Goal: Task Accomplishment & Management: Manage account settings

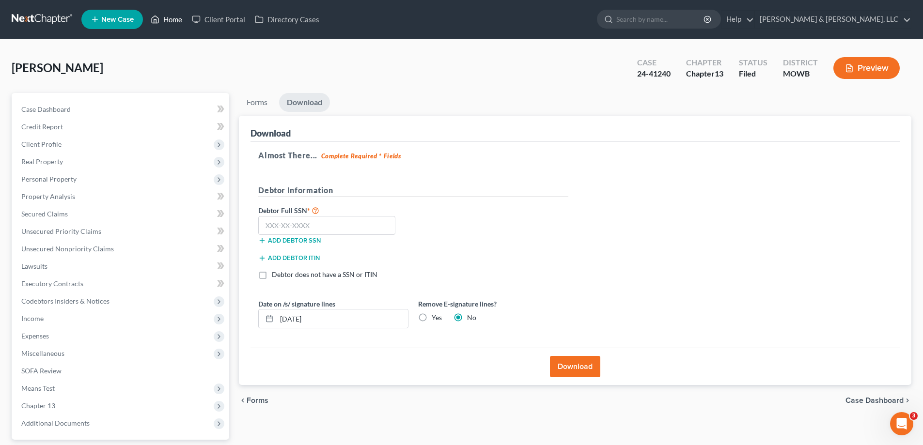
click at [173, 20] on link "Home" at bounding box center [166, 19] width 41 height 17
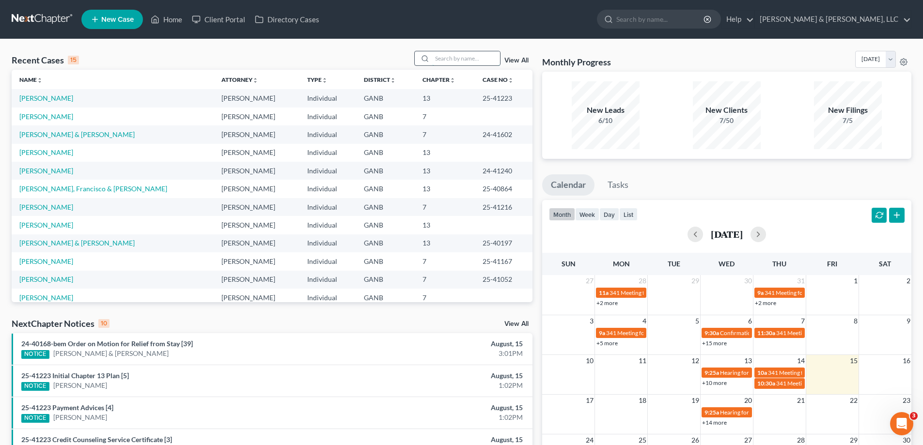
click at [437, 58] on input "search" at bounding box center [466, 58] width 68 height 14
type input "[PERSON_NAME]"
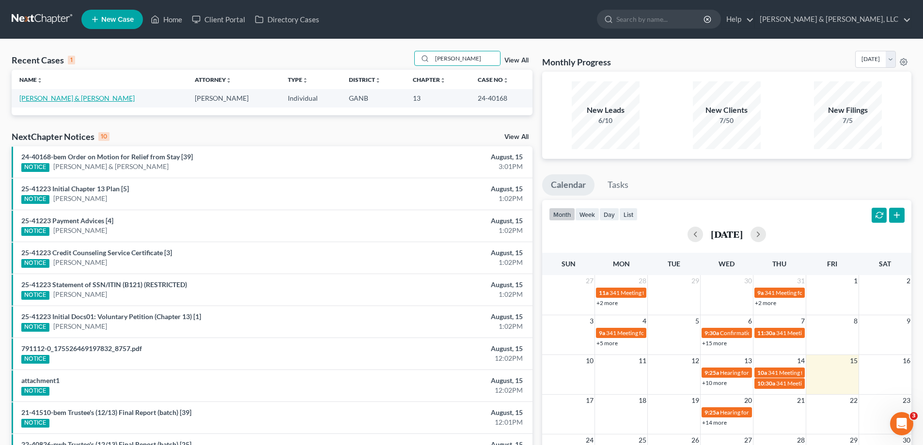
click at [41, 97] on link "[PERSON_NAME] & [PERSON_NAME]" at bounding box center [76, 98] width 115 height 8
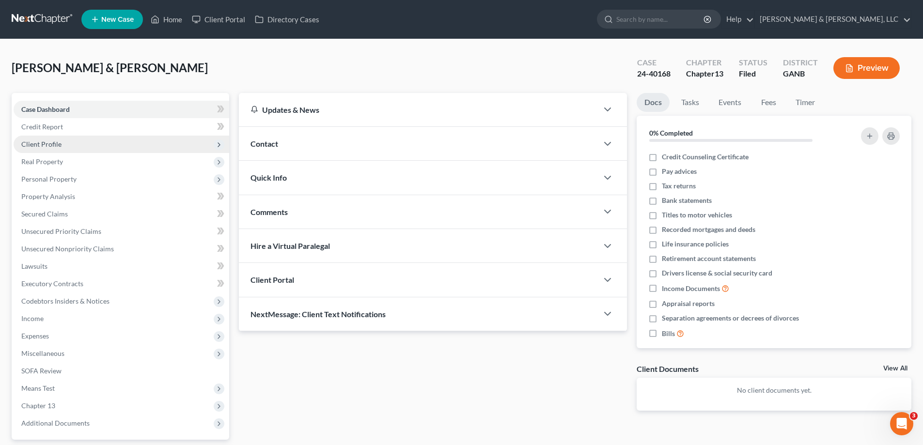
click at [32, 142] on span "Client Profile" at bounding box center [41, 144] width 40 height 8
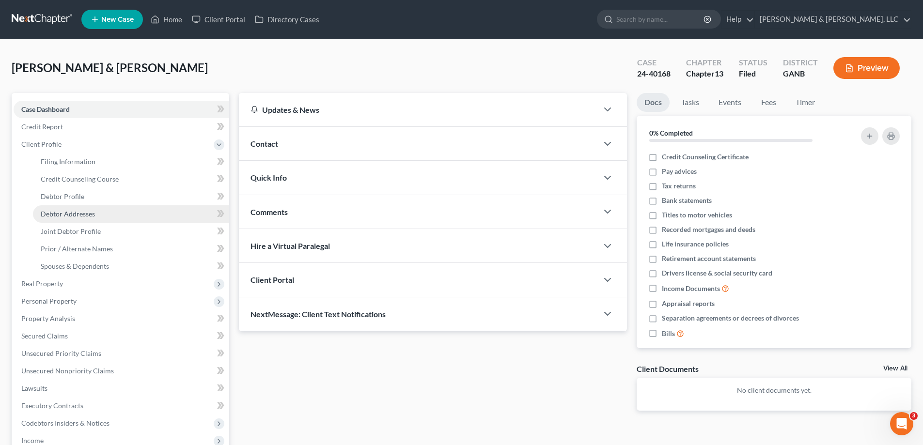
click at [63, 213] on span "Debtor Addresses" at bounding box center [68, 214] width 54 height 8
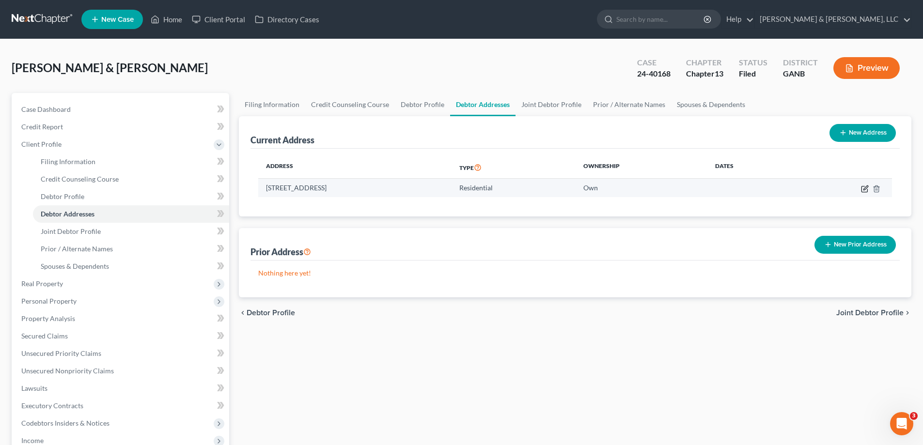
click at [863, 188] on icon "button" at bounding box center [865, 189] width 8 height 8
select select "10"
select select "154"
select select "0"
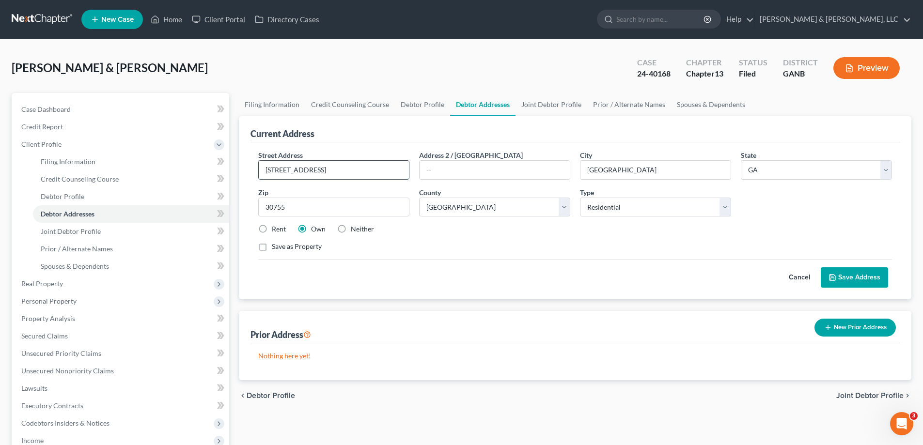
click at [354, 172] on input "[STREET_ADDRESS]" at bounding box center [334, 170] width 150 height 18
type input "3"
type input "[STREET_ADDRESS]"
type input "[PERSON_NAME],"
click at [769, 165] on select "State [US_STATE] AK AR AZ CA CO CT DE DC [GEOGRAPHIC_DATA] [GEOGRAPHIC_DATA] GU…" at bounding box center [816, 169] width 151 height 19
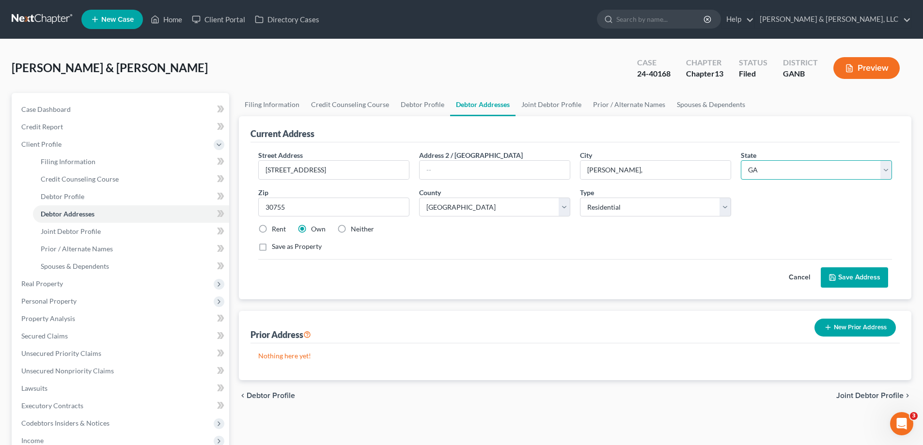
select select "9"
click at [741, 160] on select "State [US_STATE] AK AR AZ CA CO CT DE DC [GEOGRAPHIC_DATA] [GEOGRAPHIC_DATA] GU…" at bounding box center [816, 169] width 151 height 19
select select
click at [293, 205] on input "30755" at bounding box center [333, 207] width 151 height 19
type input "3"
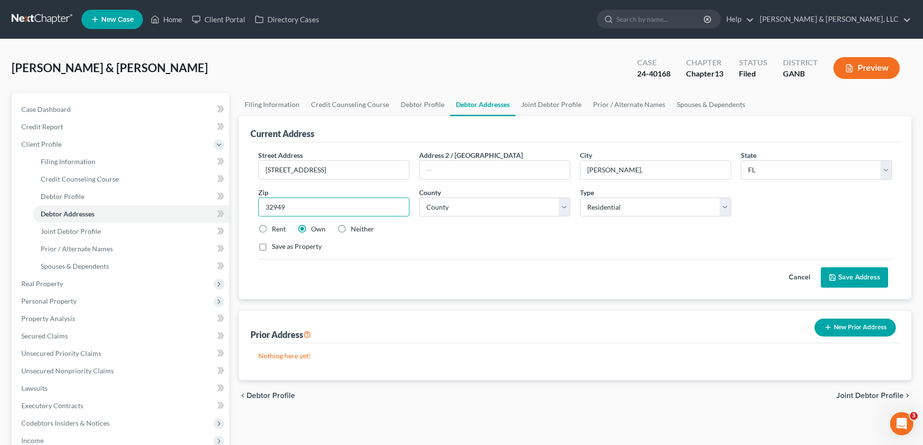
type input "32949"
type input "Grant"
click at [857, 277] on button "Save Address" at bounding box center [854, 278] width 67 height 20
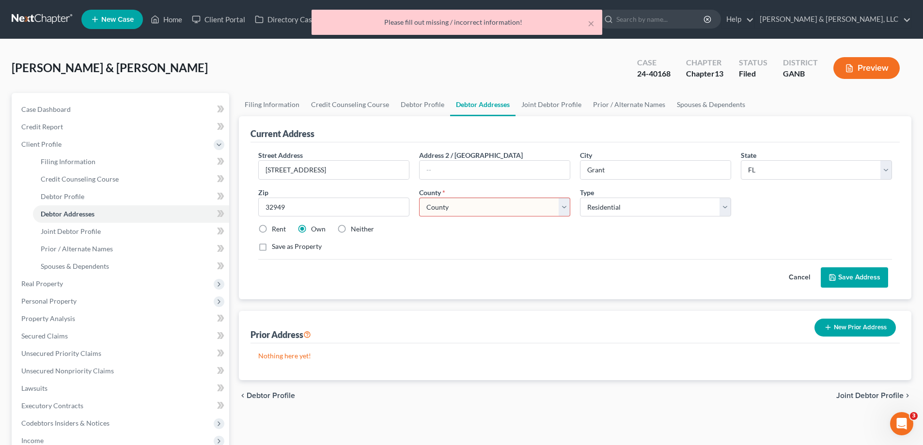
click at [562, 205] on select "County [GEOGRAPHIC_DATA] [GEOGRAPHIC_DATA] [GEOGRAPHIC_DATA] [GEOGRAPHIC_DATA] …" at bounding box center [494, 207] width 151 height 19
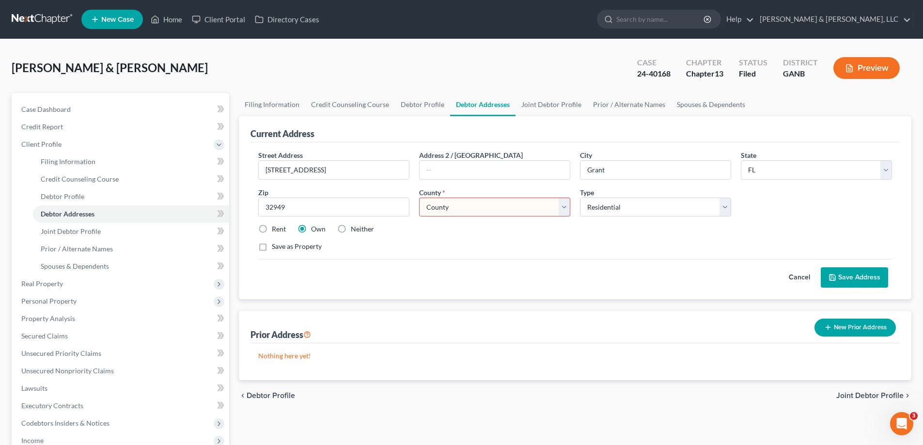
click at [473, 260] on div "Cancel Save Address" at bounding box center [575, 273] width 634 height 29
click at [561, 205] on select "County [GEOGRAPHIC_DATA] [GEOGRAPHIC_DATA] [GEOGRAPHIC_DATA] [GEOGRAPHIC_DATA] …" at bounding box center [494, 207] width 151 height 19
click at [419, 198] on select "County [GEOGRAPHIC_DATA] [GEOGRAPHIC_DATA] [GEOGRAPHIC_DATA] [GEOGRAPHIC_DATA] …" at bounding box center [494, 207] width 151 height 19
drag, startPoint x: 473, startPoint y: 283, endPoint x: 473, endPoint y: 278, distance: 4.9
click at [472, 280] on div "Cancel Save Address" at bounding box center [575, 273] width 634 height 29
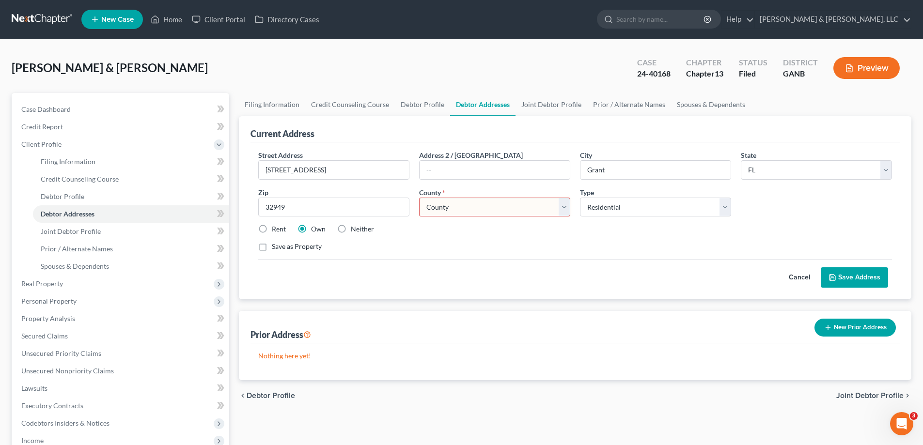
click at [557, 202] on select "County [GEOGRAPHIC_DATA] [GEOGRAPHIC_DATA] [GEOGRAPHIC_DATA] [GEOGRAPHIC_DATA] …" at bounding box center [494, 207] width 151 height 19
select select "0"
click at [419, 198] on select "County [GEOGRAPHIC_DATA] [GEOGRAPHIC_DATA] [GEOGRAPHIC_DATA] [GEOGRAPHIC_DATA] …" at bounding box center [494, 207] width 151 height 19
click at [460, 302] on div "Current Address Street Address * [STREET_ADDRESS] Address 2 / [GEOGRAPHIC_DATA]…" at bounding box center [575, 248] width 673 height 264
drag, startPoint x: 862, startPoint y: 278, endPoint x: 820, endPoint y: 280, distance: 42.2
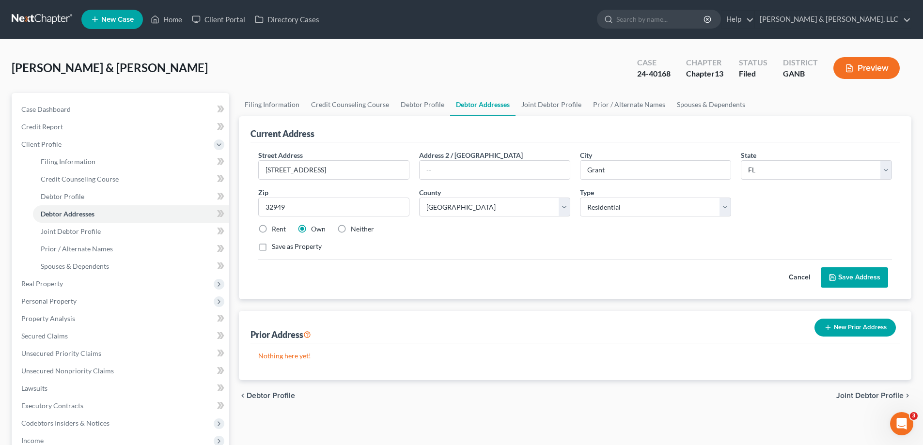
click at [859, 278] on button "Save Address" at bounding box center [854, 278] width 67 height 20
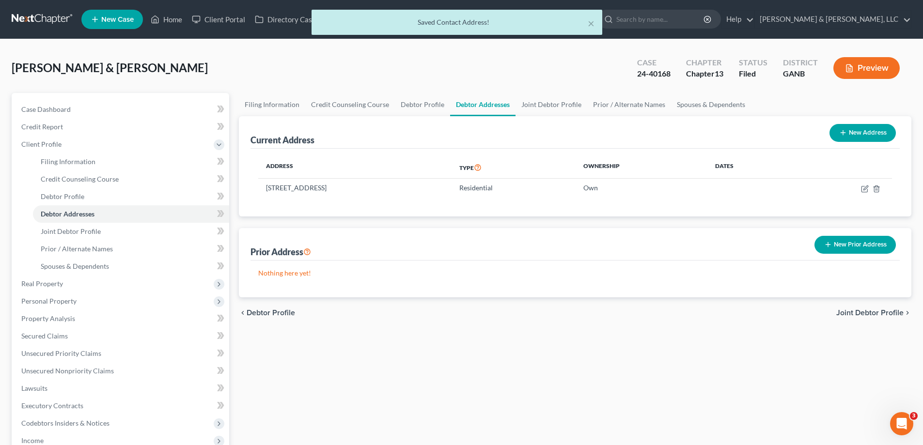
click at [518, 356] on div "Filing Information Credit Counseling Course Debtor Profile Debtor Addresses Joi…" at bounding box center [575, 355] width 682 height 525
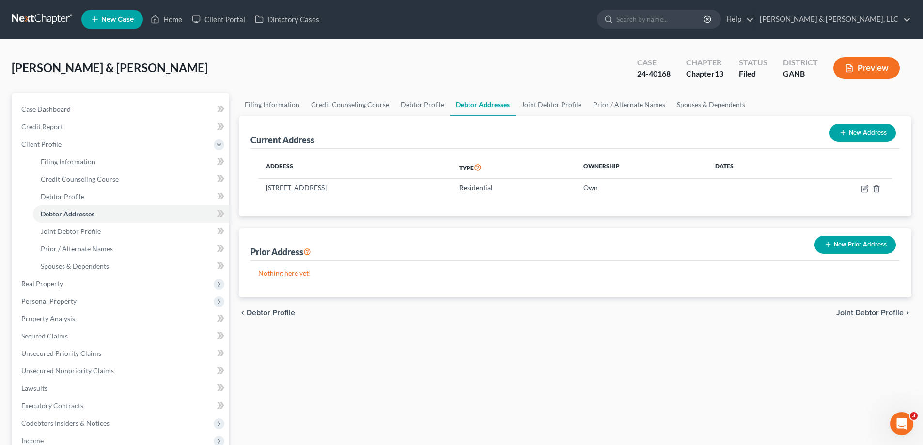
click at [642, 162] on th "Ownership" at bounding box center [642, 168] width 132 height 22
click at [862, 188] on icon "button" at bounding box center [865, 189] width 6 height 6
select select "9"
select select "0"
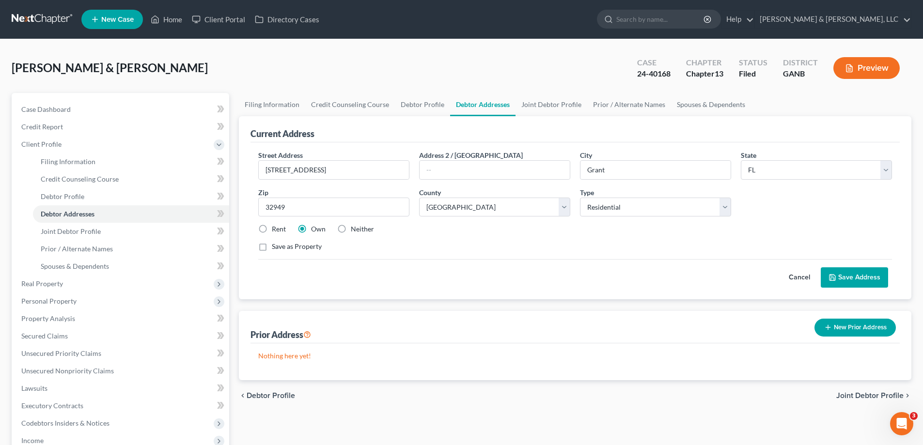
click at [272, 227] on label "Rent" at bounding box center [279, 229] width 14 height 10
click at [276, 227] on input "Rent" at bounding box center [279, 227] width 6 height 6
radio input "true"
drag, startPoint x: 854, startPoint y: 272, endPoint x: 831, endPoint y: 271, distance: 23.8
click at [852, 272] on button "Save Address" at bounding box center [854, 278] width 67 height 20
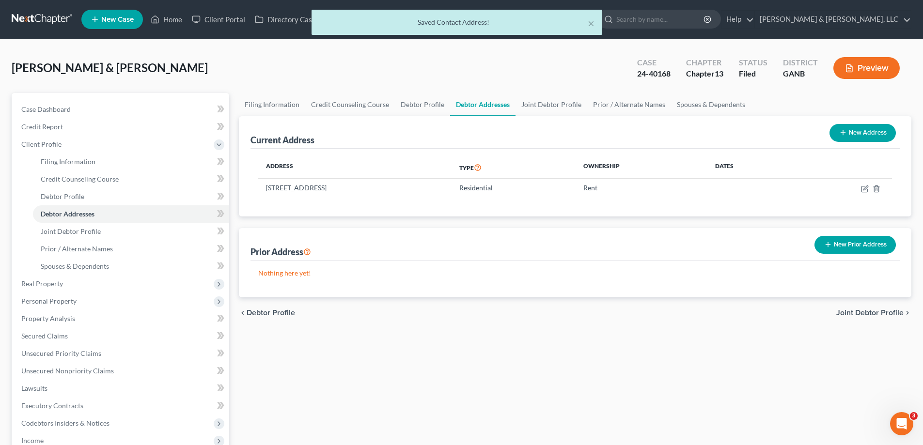
click at [546, 303] on div "chevron_left Debtor Profile Joint Debtor Profile chevron_right" at bounding box center [575, 313] width 673 height 31
click at [440, 320] on div "chevron_left Debtor Profile Joint Debtor Profile chevron_right" at bounding box center [575, 313] width 673 height 31
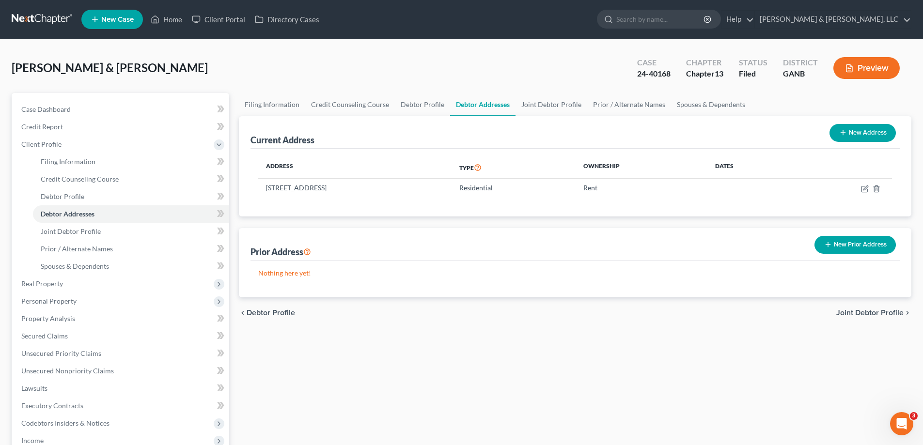
click at [386, 366] on div "Filing Information Credit Counseling Course Debtor Profile Debtor Addresses Joi…" at bounding box center [575, 355] width 682 height 525
drag, startPoint x: 439, startPoint y: 294, endPoint x: 318, endPoint y: 255, distance: 126.7
click at [438, 294] on div "Nothing here yet!" at bounding box center [575, 279] width 649 height 37
click at [173, 18] on link "Home" at bounding box center [166, 19] width 41 height 17
